Goal: Task Accomplishment & Management: Manage account settings

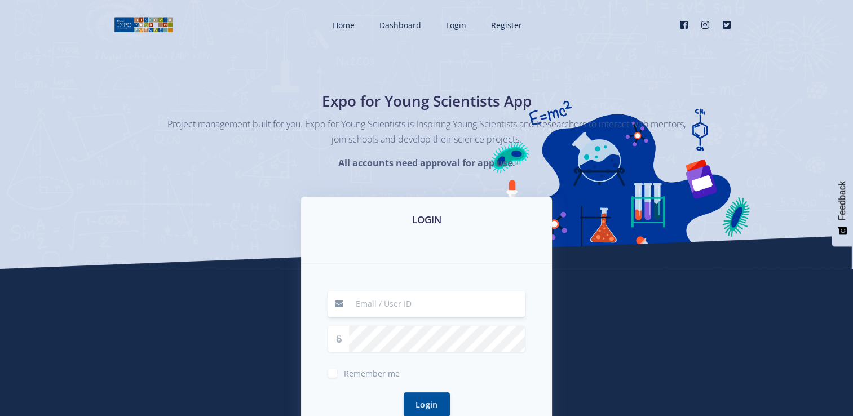
click at [363, 304] on input at bounding box center [437, 304] width 176 height 26
type input "natashawessels8899@gmail.com"
click at [367, 379] on div "Login" at bounding box center [426, 404] width 197 height 51
click at [348, 369] on span "Remember me" at bounding box center [372, 373] width 56 height 11
click at [348, 369] on input "Remember me" at bounding box center [347, 368] width 7 height 7
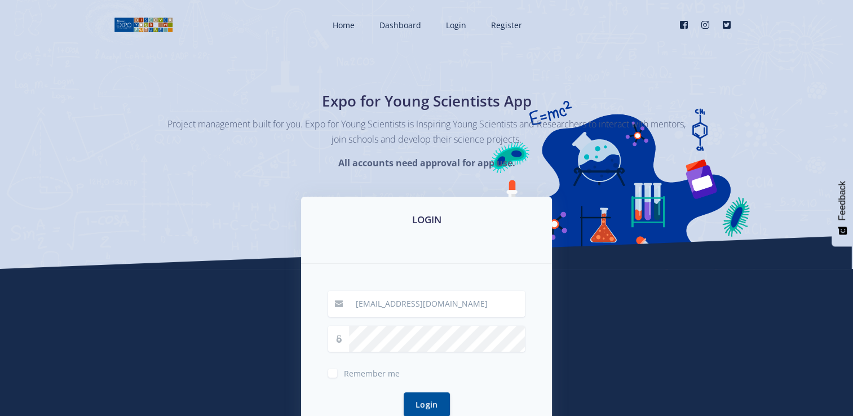
checkbox input "true"
click at [426, 402] on button "Login" at bounding box center [427, 404] width 46 height 24
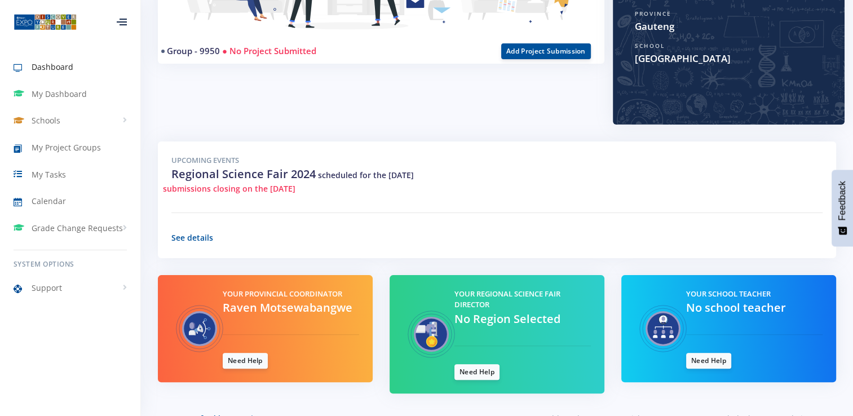
scroll to position [278, 0]
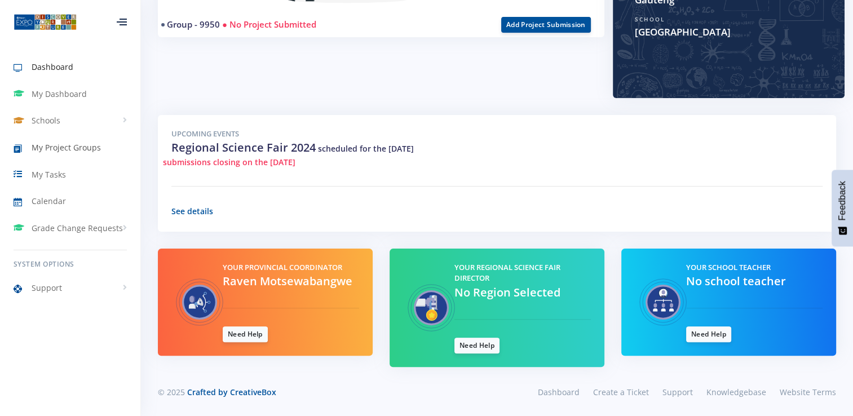
click at [58, 153] on link "My Project Groups" at bounding box center [70, 148] width 140 height 26
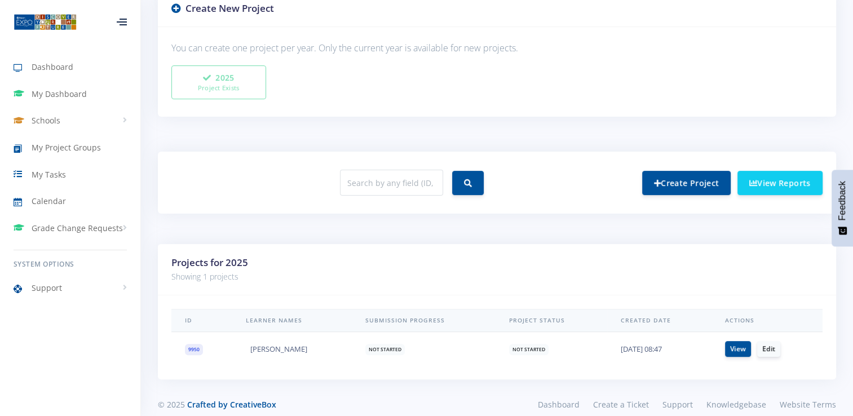
scroll to position [317, 0]
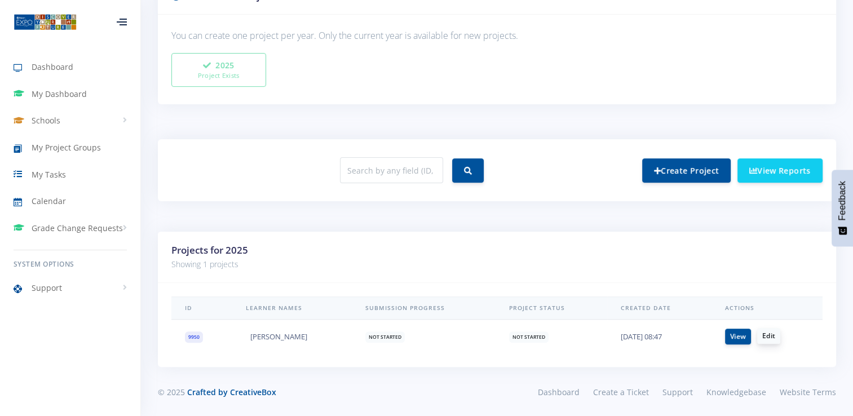
click at [764, 339] on link "Edit" at bounding box center [768, 336] width 23 height 16
